Goal: Task Accomplishment & Management: Use online tool/utility

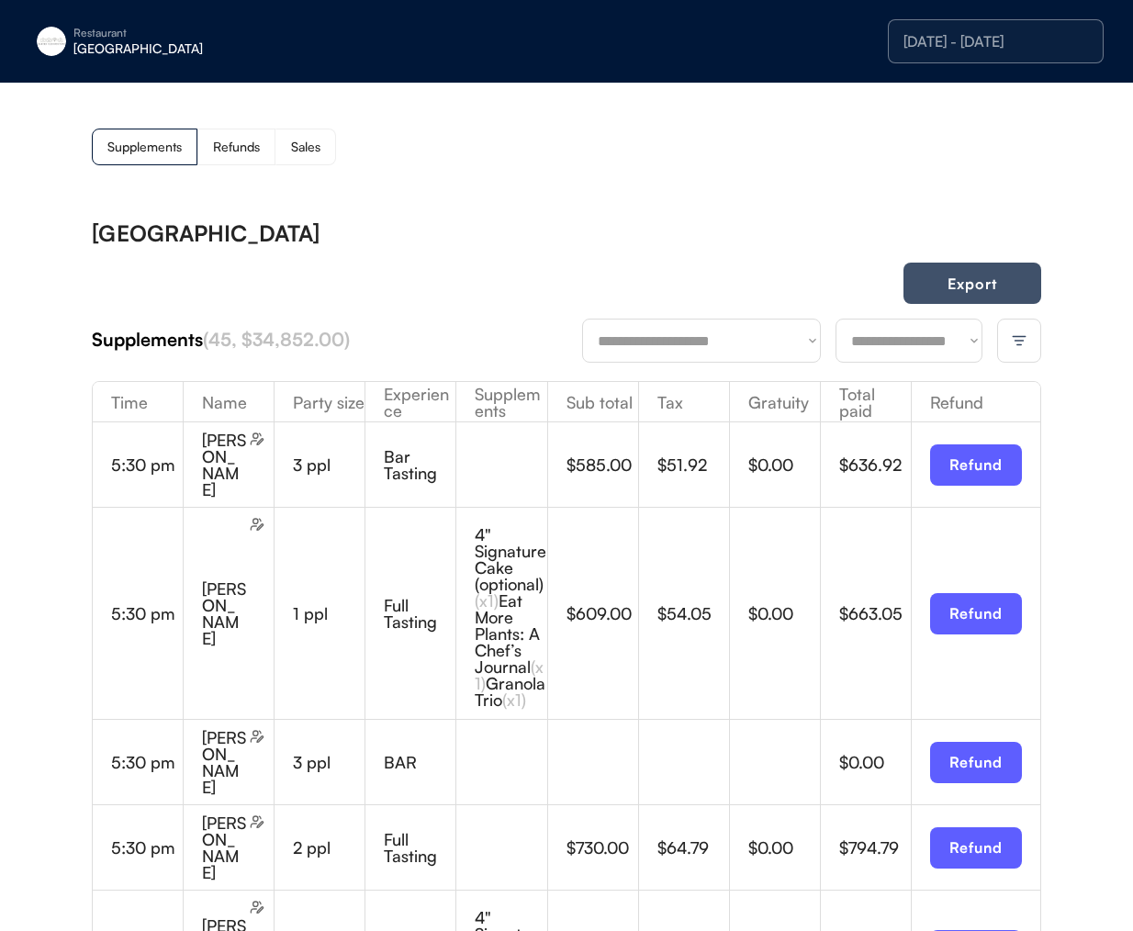
click at [984, 293] on button "Export" at bounding box center [973, 283] width 138 height 41
click at [924, 290] on button "Export" at bounding box center [973, 283] width 138 height 41
click at [989, 281] on button "Export" at bounding box center [973, 283] width 138 height 41
click at [799, 223] on div "[GEOGRAPHIC_DATA]" at bounding box center [567, 233] width 950 height 22
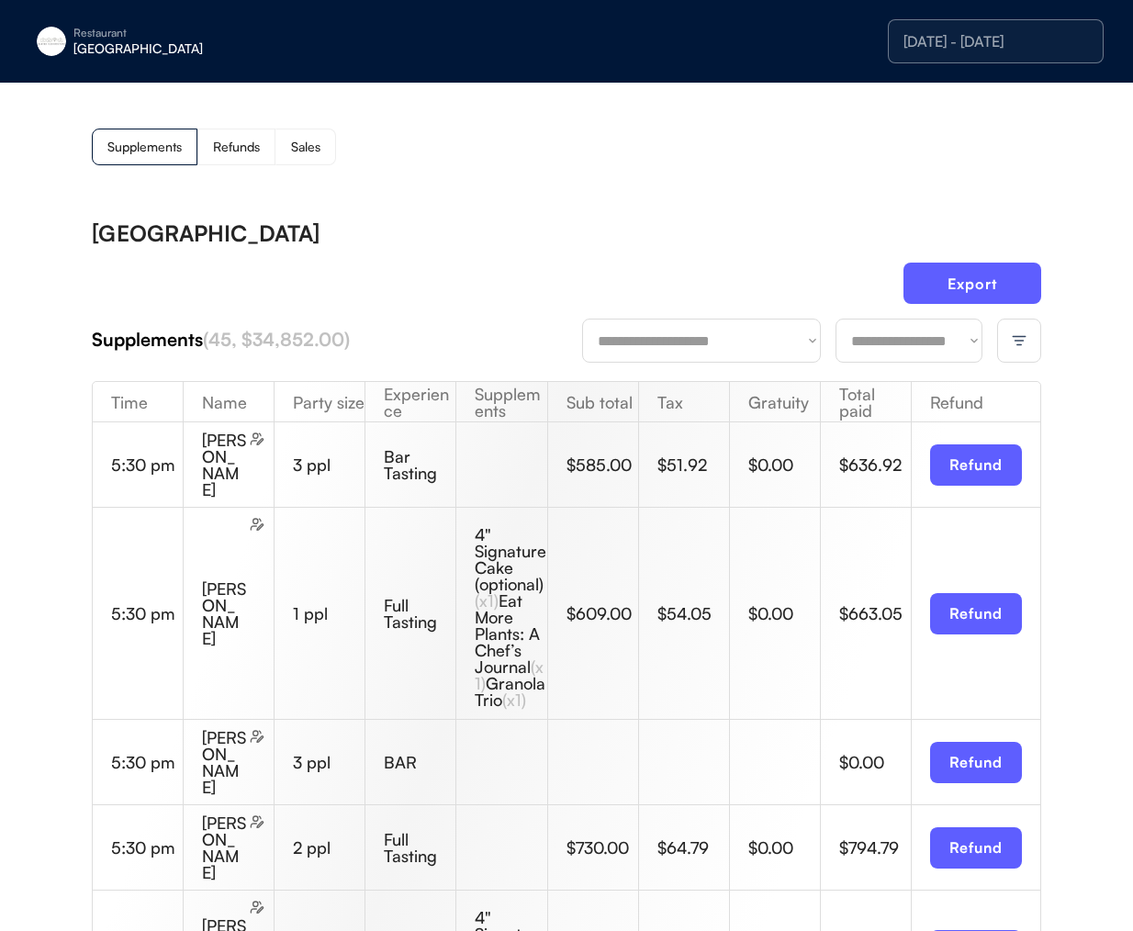
click at [660, 164] on div "Supplements Refunds Sales" at bounding box center [567, 147] width 950 height 37
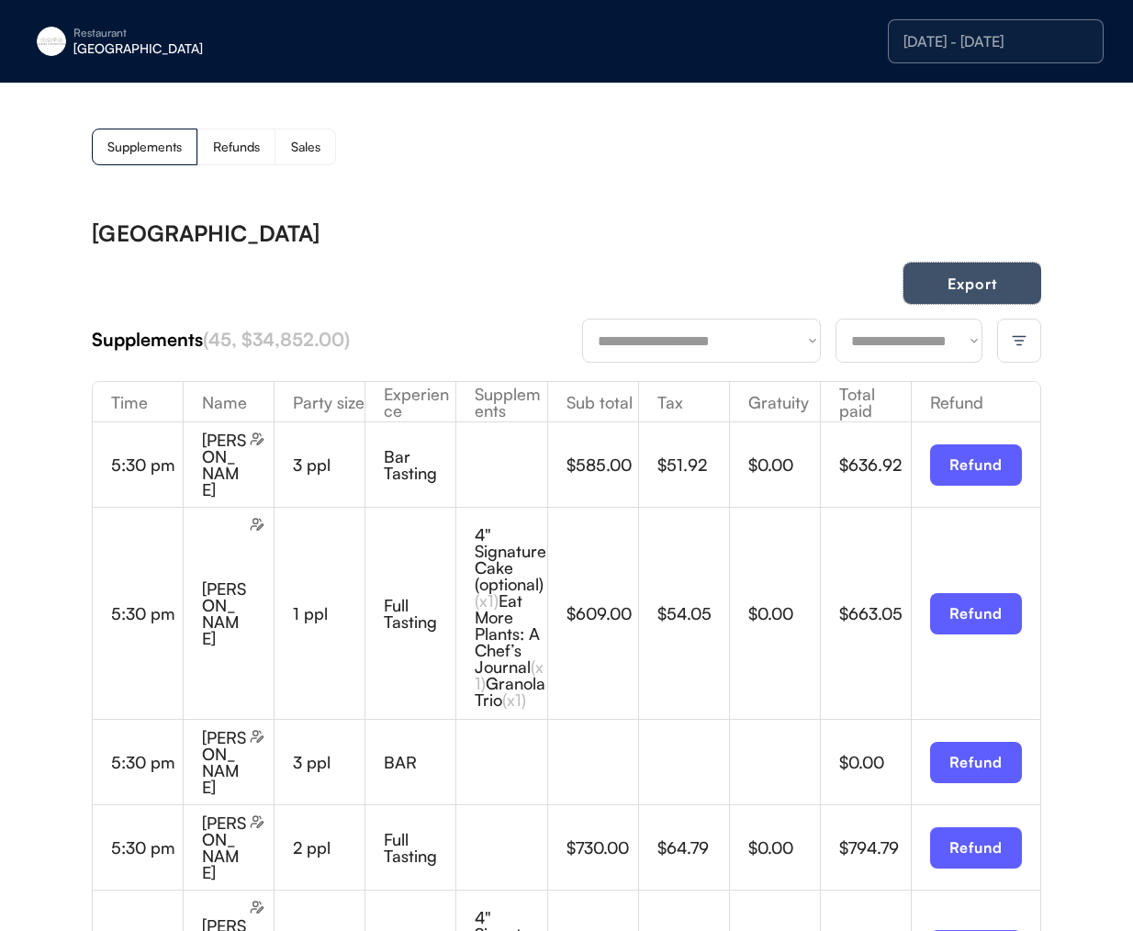
click at [978, 287] on button "Export" at bounding box center [973, 283] width 138 height 41
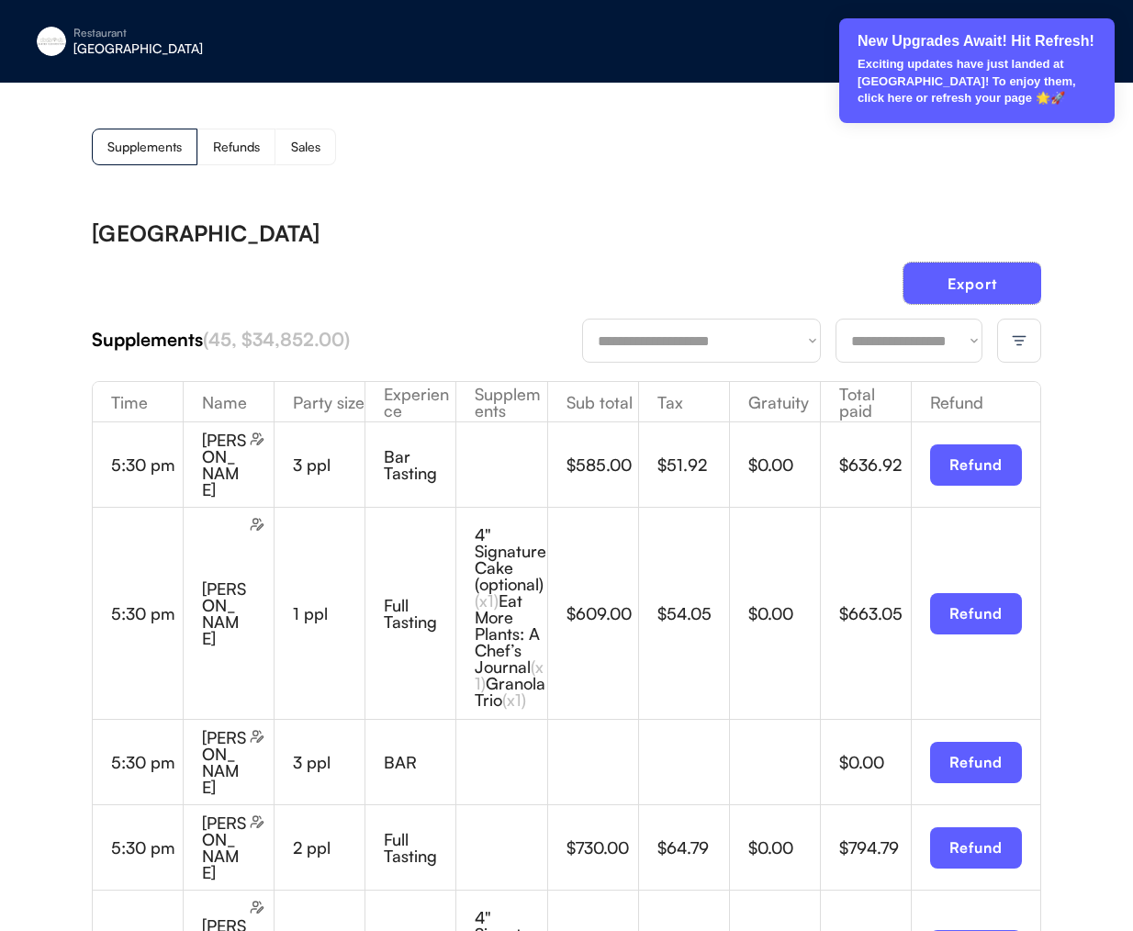
click at [563, 156] on div "Supplements Refunds Sales" at bounding box center [567, 147] width 950 height 37
click at [1074, 62] on p "Exciting updates have just landed at [GEOGRAPHIC_DATA]! To enjoy them, click he…" at bounding box center [978, 81] width 241 height 51
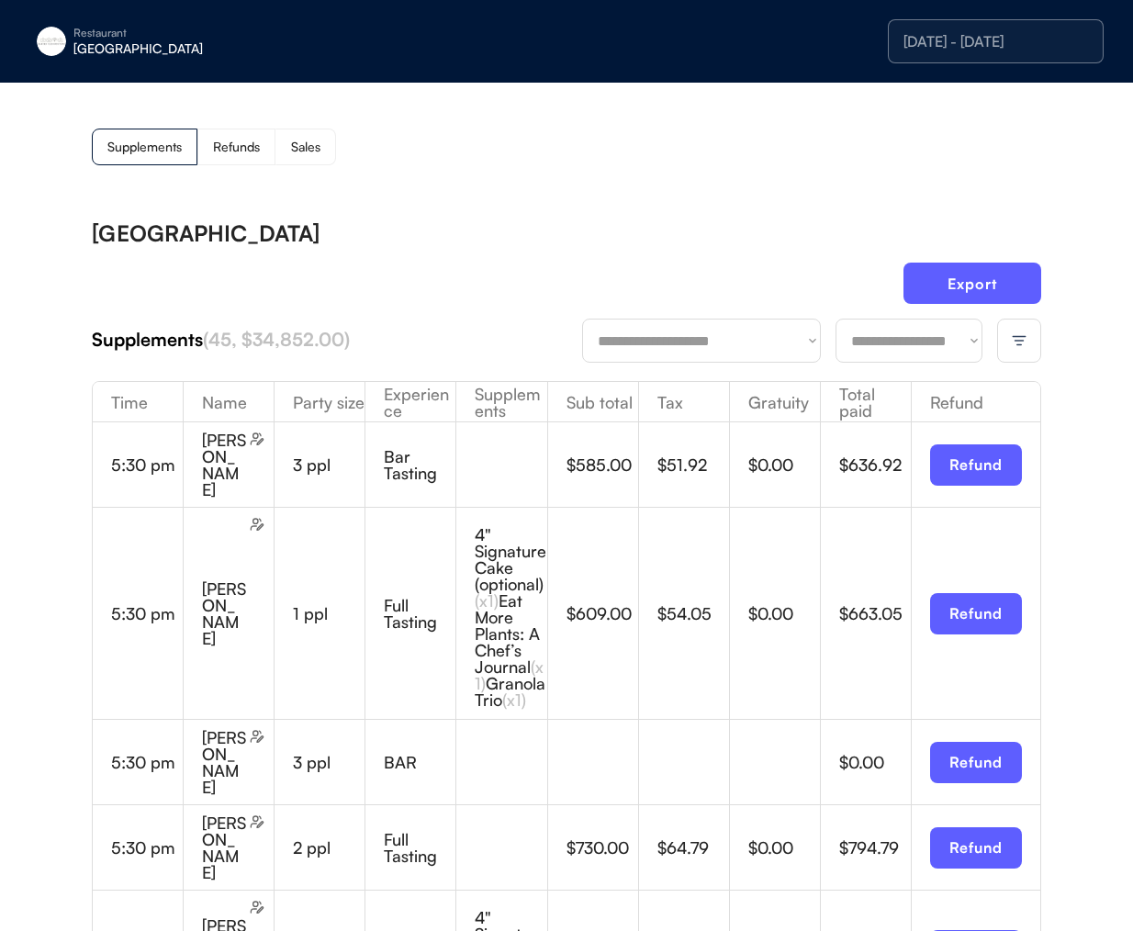
click at [122, 60] on div "Restaurant [GEOGRAPHIC_DATA]" at bounding box center [167, 41] width 276 height 42
click at [139, 129] on div "[PERSON_NAME]" at bounding box center [152, 139] width 202 height 49
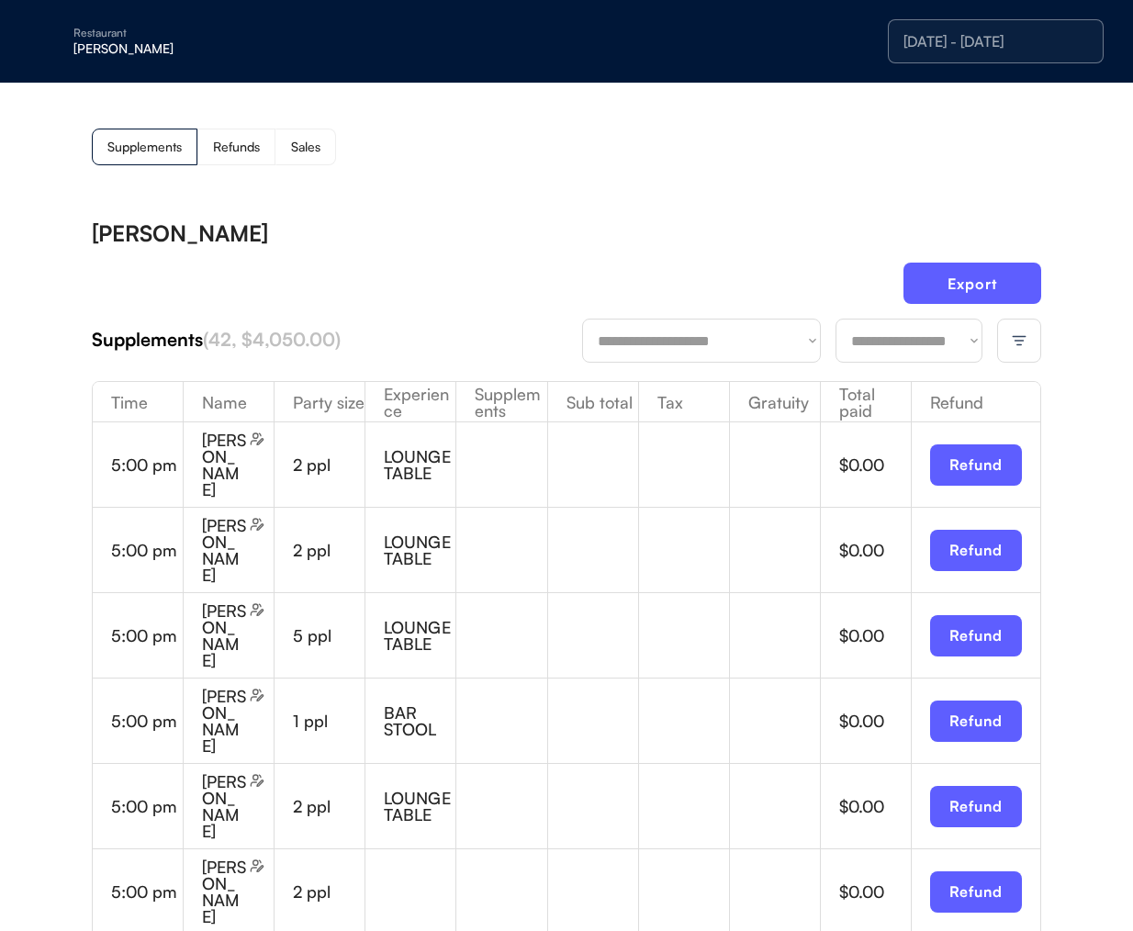
click at [1023, 350] on div at bounding box center [1019, 341] width 44 height 44
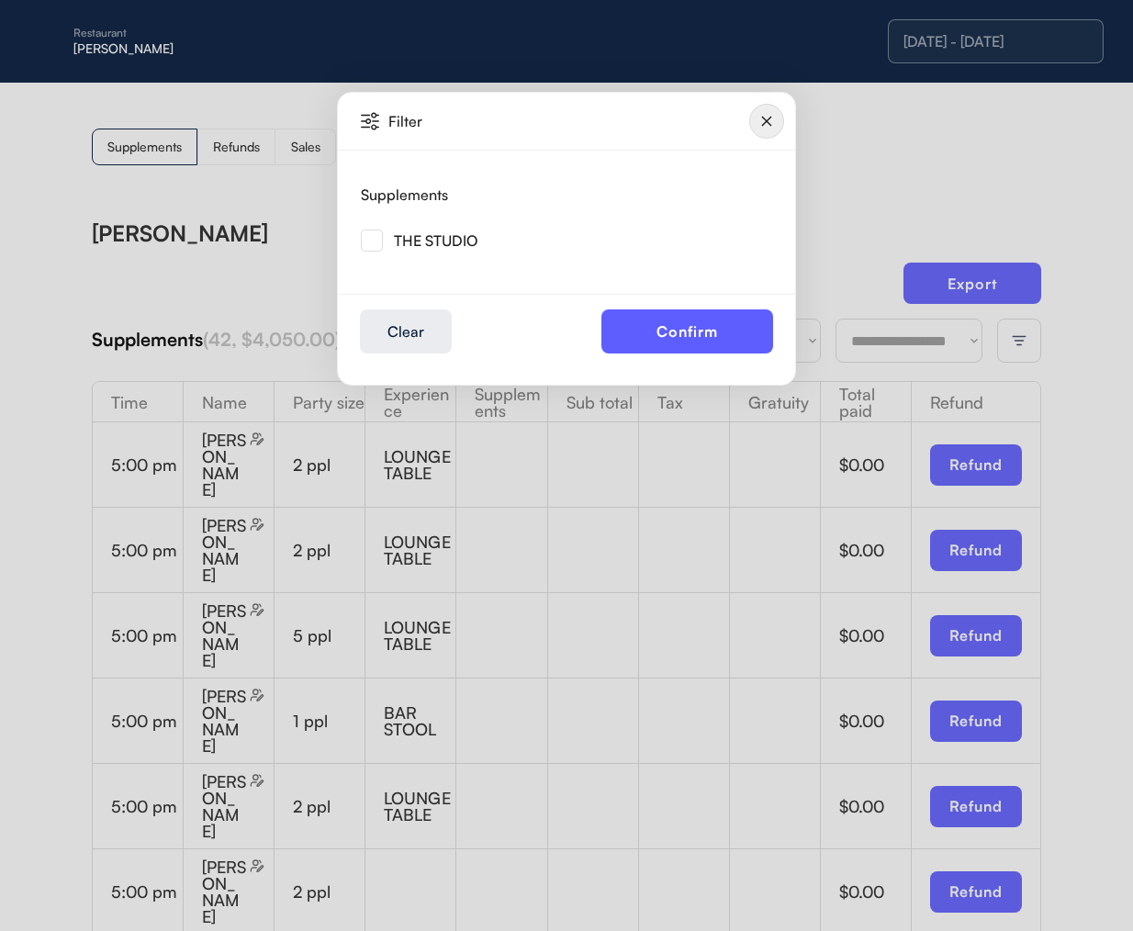
click at [376, 247] on img at bounding box center [372, 241] width 22 height 22
click at [656, 349] on button "Confirm" at bounding box center [688, 331] width 172 height 44
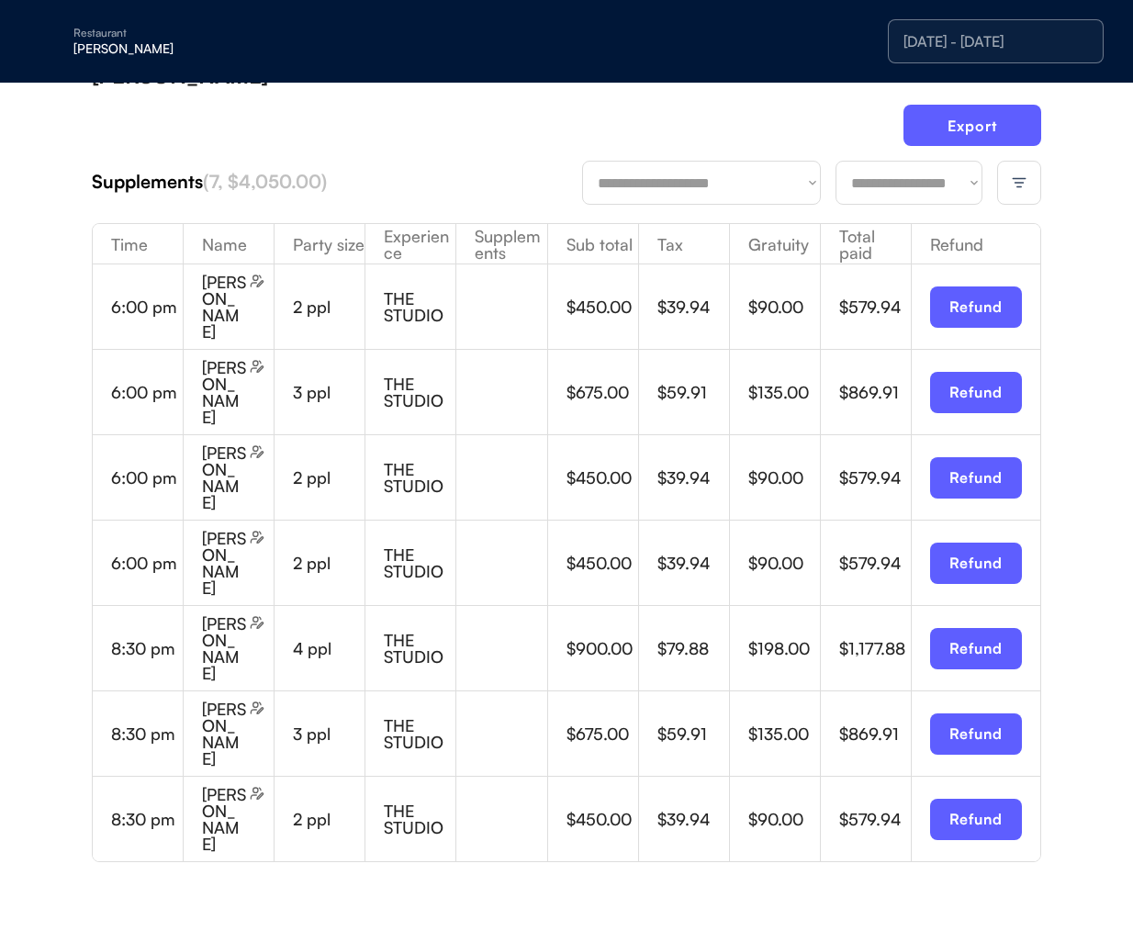
scroll to position [197, 0]
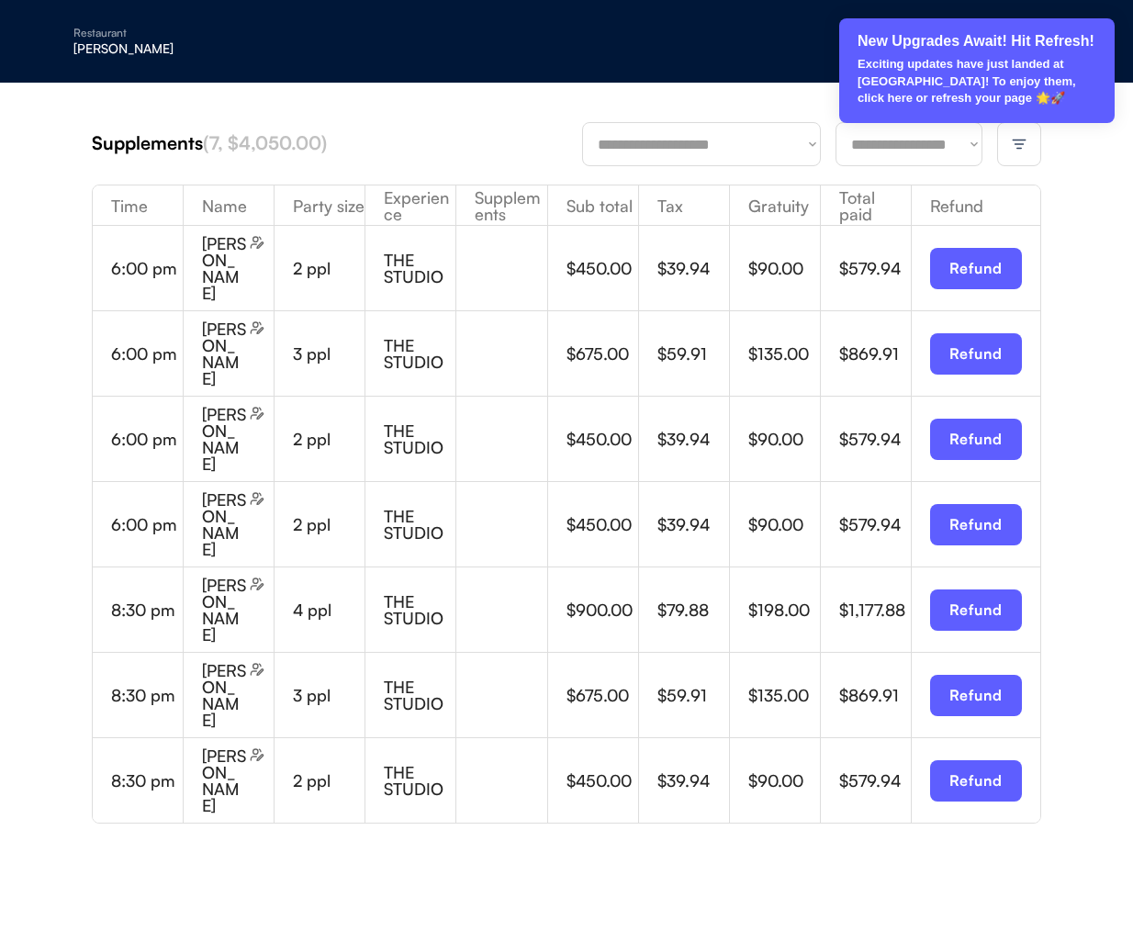
click at [955, 66] on p "Exciting updates have just landed at [GEOGRAPHIC_DATA]! To enjoy them, click he…" at bounding box center [978, 81] width 241 height 51
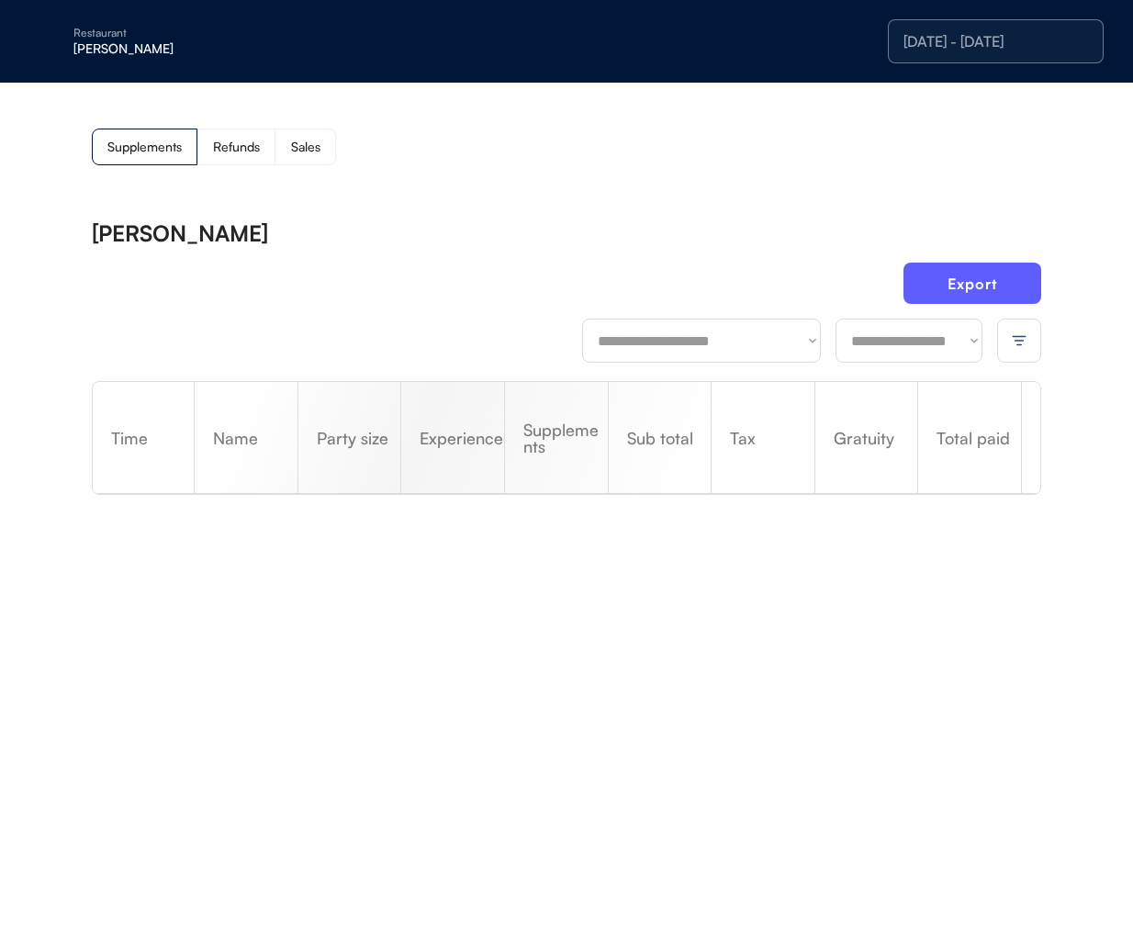
drag, startPoint x: 602, startPoint y: 238, endPoint x: 252, endPoint y: 196, distance: 352.4
click at [602, 238] on div "[PERSON_NAME]" at bounding box center [567, 233] width 950 height 22
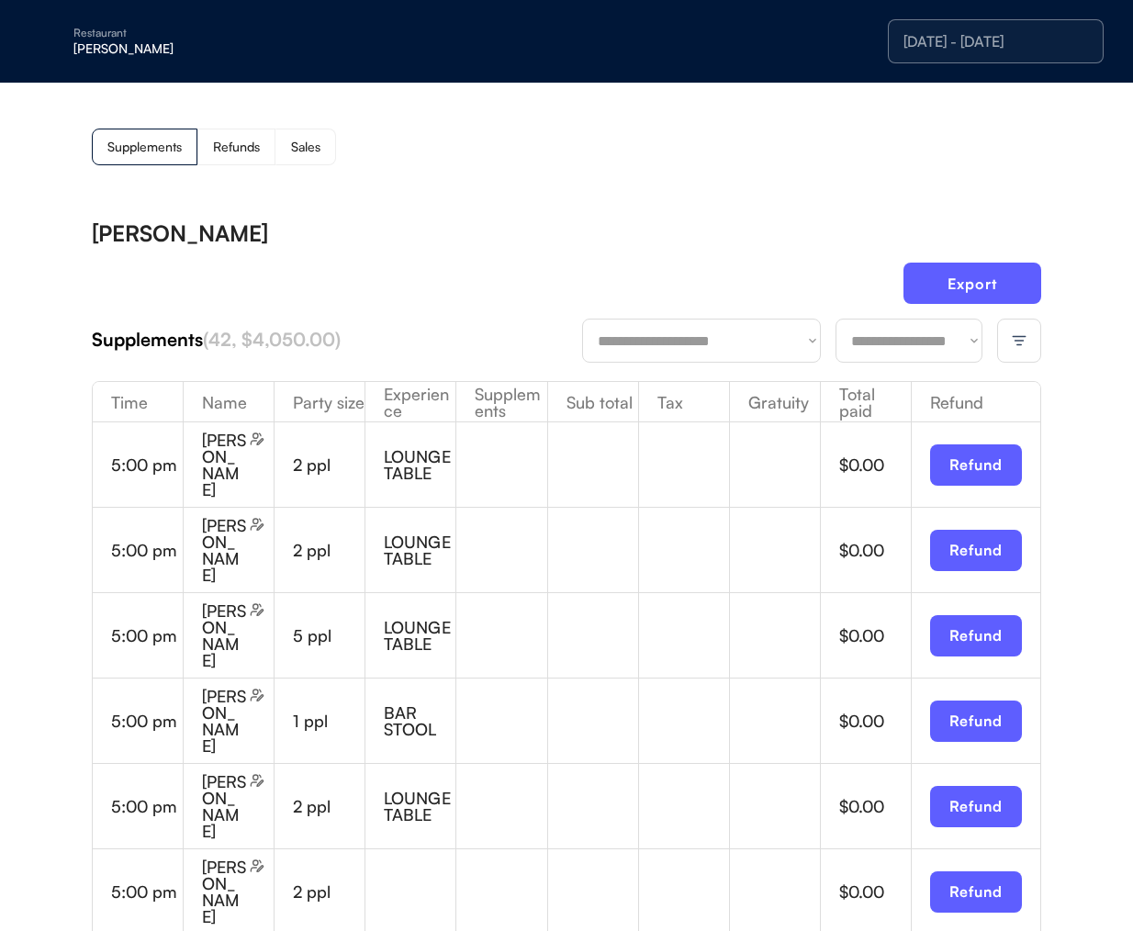
click at [224, 145] on div "Refunds" at bounding box center [236, 147] width 47 height 13
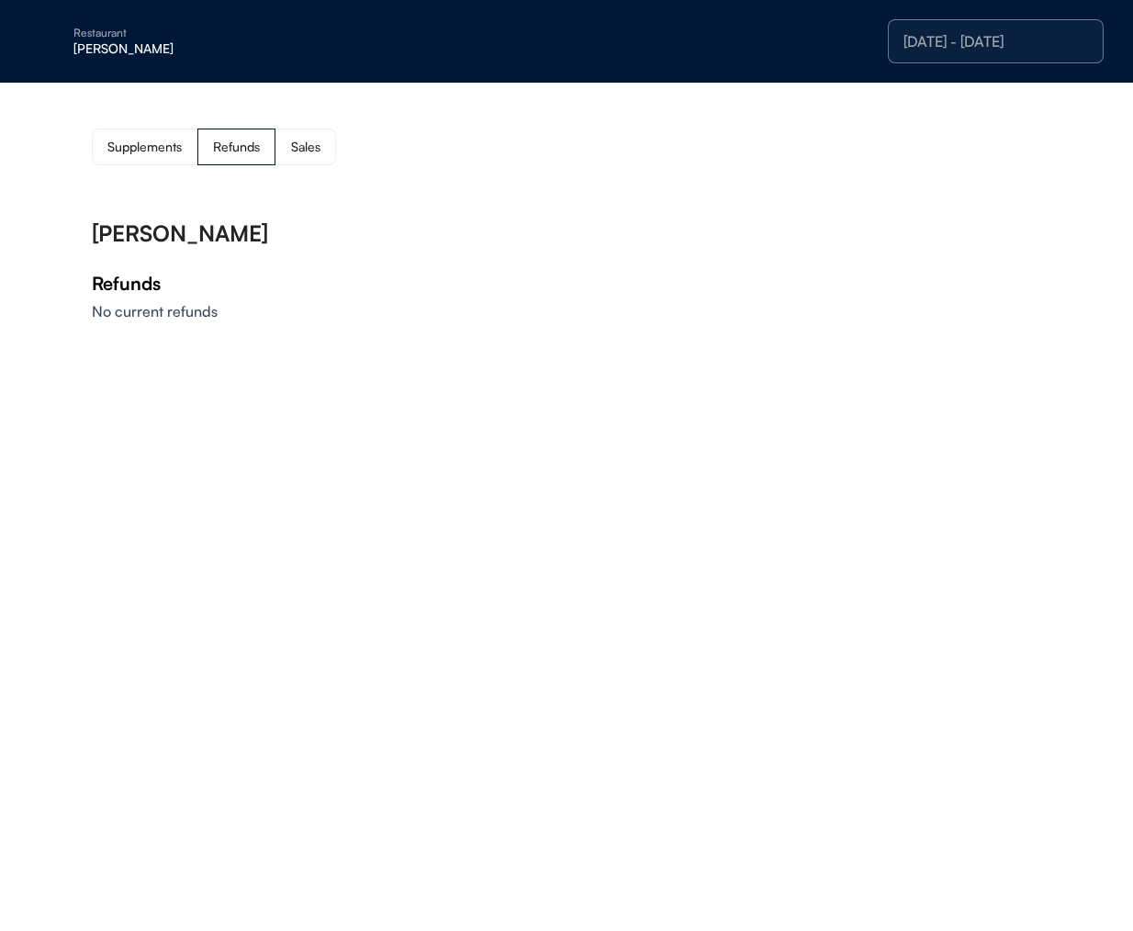
drag, startPoint x: 298, startPoint y: 142, endPoint x: 206, endPoint y: 152, distance: 93.3
click at [298, 142] on div "Sales" at bounding box center [305, 147] width 29 height 13
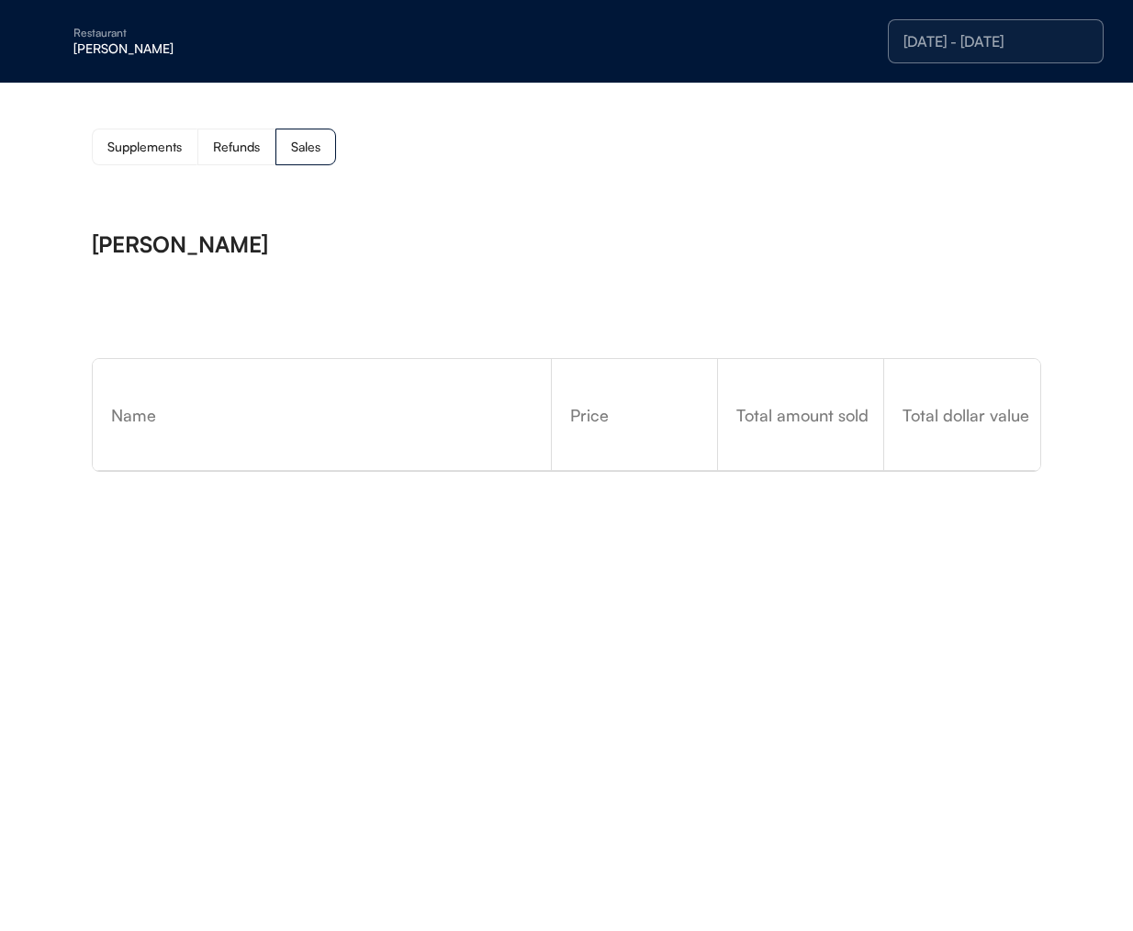
click at [132, 153] on div "Supplements" at bounding box center [144, 147] width 74 height 13
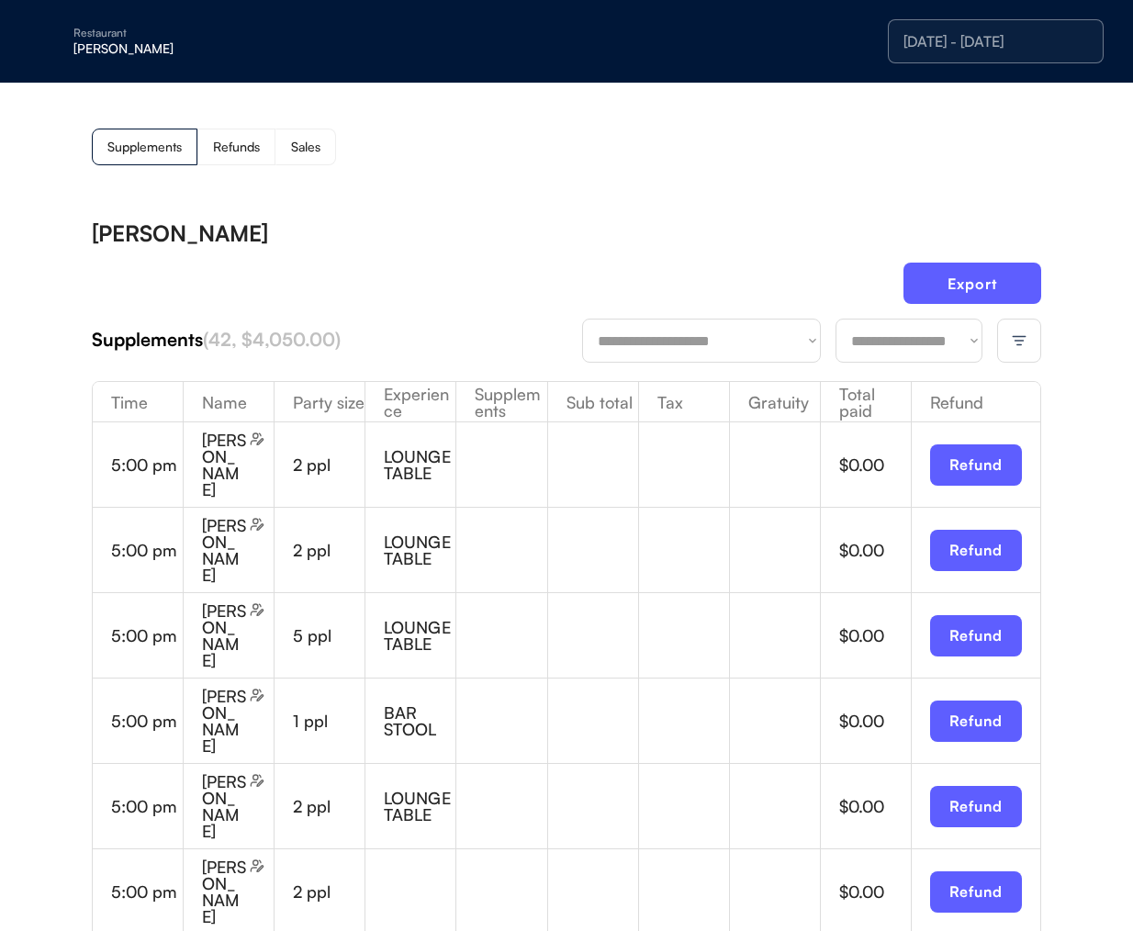
drag, startPoint x: 595, startPoint y: 249, endPoint x: 759, endPoint y: 6, distance: 292.4
